Goal: Entertainment & Leisure: Consume media (video, audio)

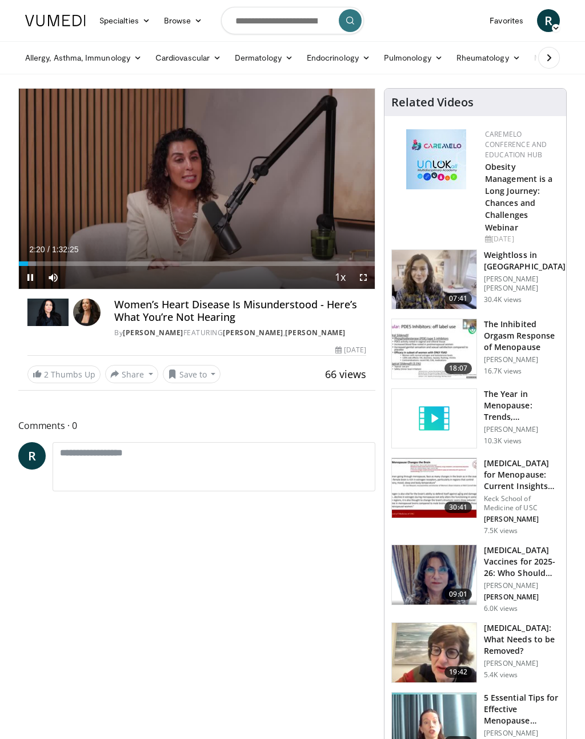
click at [49, 262] on div "Loaded : 4.87%" at bounding box center [197, 263] width 356 height 5
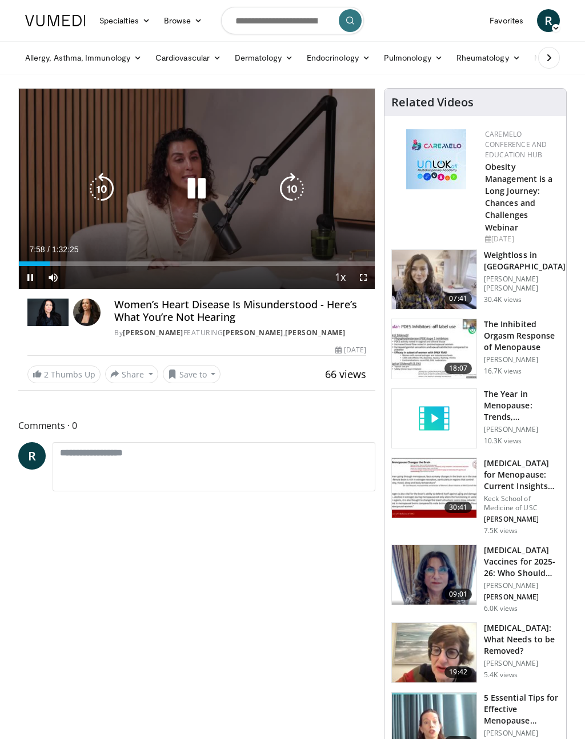
click at [64, 266] on span "Video Player" at bounding box center [53, 277] width 23 height 23
click at [65, 262] on div "Loaded : 11.73%" at bounding box center [197, 263] width 356 height 5
click at [81, 264] on div "Progress Bar" at bounding box center [71, 263] width 21 height 5
click at [104, 261] on div "Loaded : 21.84%" at bounding box center [197, 263] width 356 height 5
click at [120, 264] on div "Loaded : 27.26%" at bounding box center [197, 263] width 356 height 5
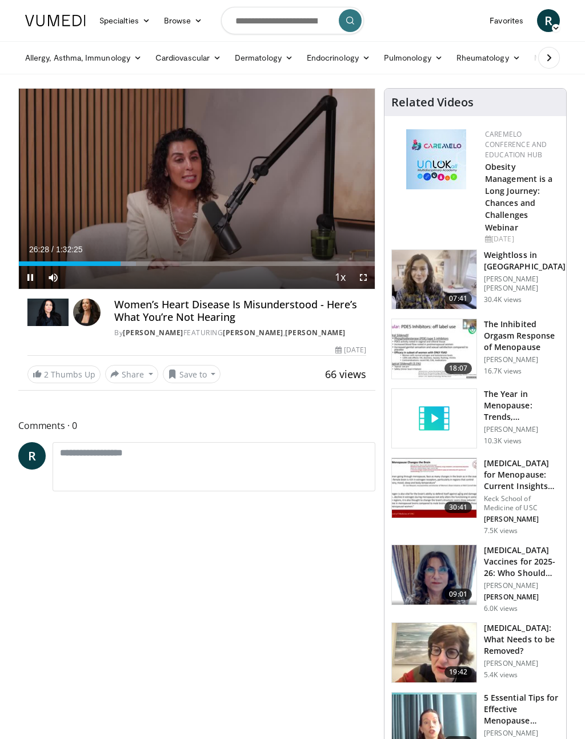
click at [138, 264] on div "Loaded : 32.85%" at bounding box center [197, 263] width 356 height 5
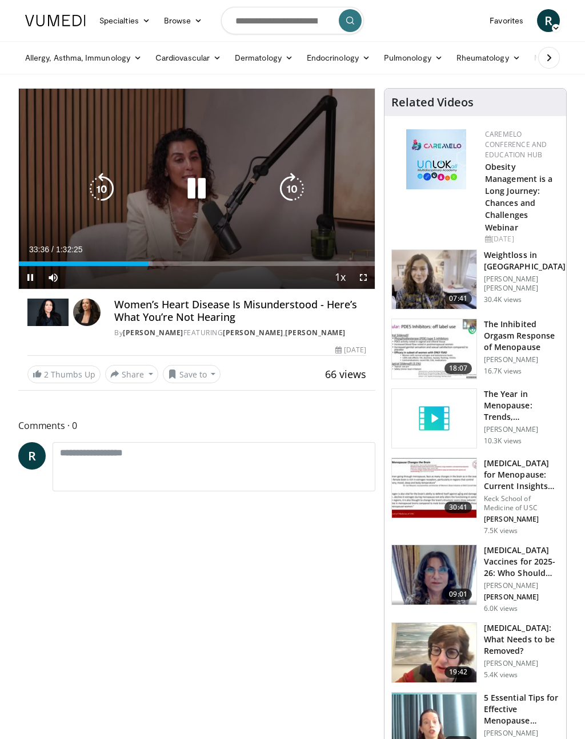
click at [164, 265] on div "Loaded : 37.55%" at bounding box center [197, 263] width 356 height 5
click at [181, 265] on div "Loaded : 43.86%" at bounding box center [197, 263] width 356 height 5
click at [218, 264] on div "Loaded : 53.97%" at bounding box center [197, 263] width 356 height 5
click at [235, 261] on div "Loaded : 59.21%" at bounding box center [197, 263] width 356 height 5
click at [250, 264] on div "Progress Bar" at bounding box center [239, 263] width 21 height 5
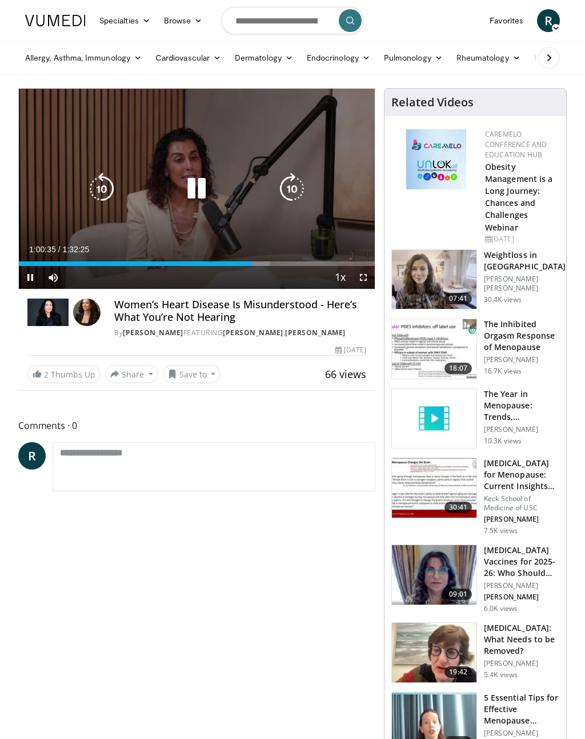
click at [263, 264] on div "Progress Bar" at bounding box center [259, 263] width 20 height 5
click at [281, 261] on div "Progress Bar" at bounding box center [272, 263] width 23 height 5
click at [300, 264] on div "Loaded : 77.80%" at bounding box center [197, 263] width 356 height 5
click at [203, 189] on icon "Video Player" at bounding box center [197, 189] width 32 height 32
